Goal: Navigation & Orientation: Understand site structure

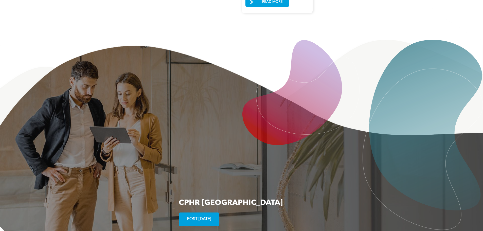
scroll to position [964, 0]
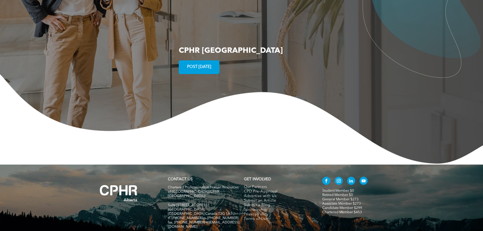
drag, startPoint x: 176, startPoint y: 28, endPoint x: 356, endPoint y: 29, distance: 180.2
click at [356, 29] on div "CPHR Alberta Career Center POST TODAY" at bounding box center [241, 26] width 483 height 277
click at [280, 46] on div "CPHR Alberta Career Center POST TODAY" at bounding box center [331, 60] width 305 height 28
drag, startPoint x: 296, startPoint y: 33, endPoint x: 261, endPoint y: 58, distance: 43.1
click at [125, 21] on div "CPHR Alberta Career Center POST TODAY" at bounding box center [241, 26] width 483 height 277
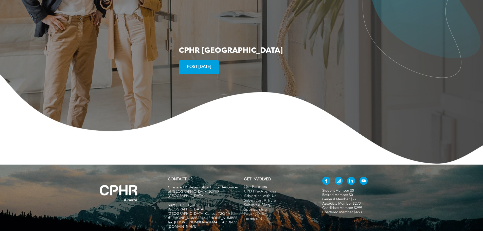
click at [276, 74] on img at bounding box center [241, 119] width 483 height 91
drag, startPoint x: 165, startPoint y: 30, endPoint x: 333, endPoint y: 31, distance: 168.5
click at [333, 31] on div "CPHR Alberta Career Center POST TODAY" at bounding box center [241, 26] width 483 height 277
click at [305, 46] on div "CPHR Alberta Career Center POST TODAY" at bounding box center [331, 60] width 305 height 28
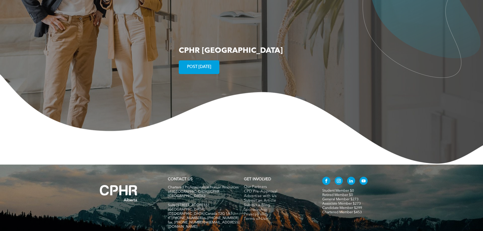
drag, startPoint x: 172, startPoint y: 32, endPoint x: 330, endPoint y: 30, distance: 157.6
click at [330, 30] on div "CPHR Alberta Career Center POST TODAY" at bounding box center [241, 26] width 483 height 277
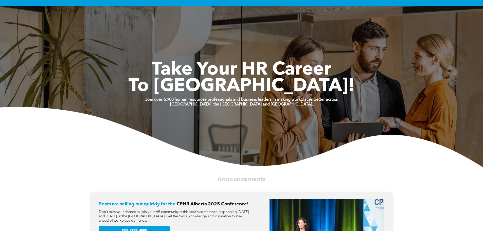
scroll to position [0, 0]
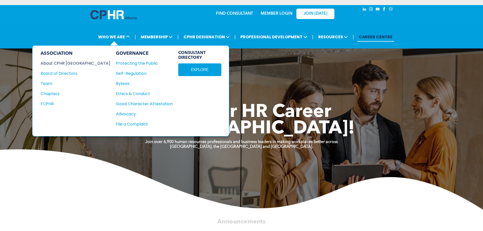
click at [73, 63] on div "About CPHR [GEOGRAPHIC_DATA]" at bounding box center [72, 63] width 63 height 6
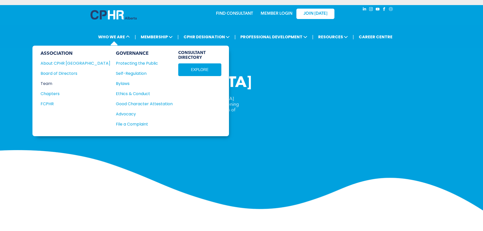
click at [46, 83] on div "Team" at bounding box center [72, 83] width 63 height 6
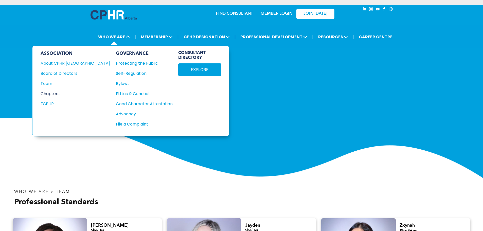
click at [47, 93] on div "Chapters" at bounding box center [72, 94] width 63 height 6
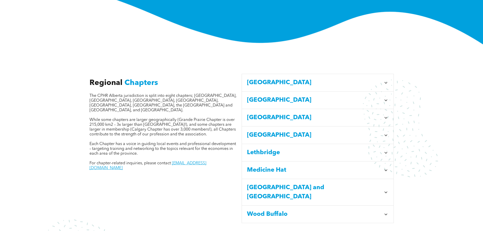
scroll to position [152, 0]
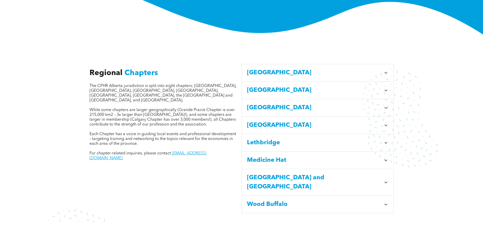
click at [385, 70] on icon at bounding box center [386, 72] width 5 height 5
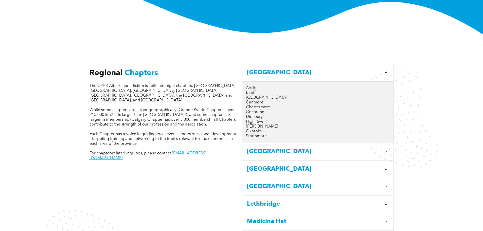
click at [387, 70] on icon at bounding box center [386, 72] width 5 height 5
